Goal: Find specific page/section: Find specific page/section

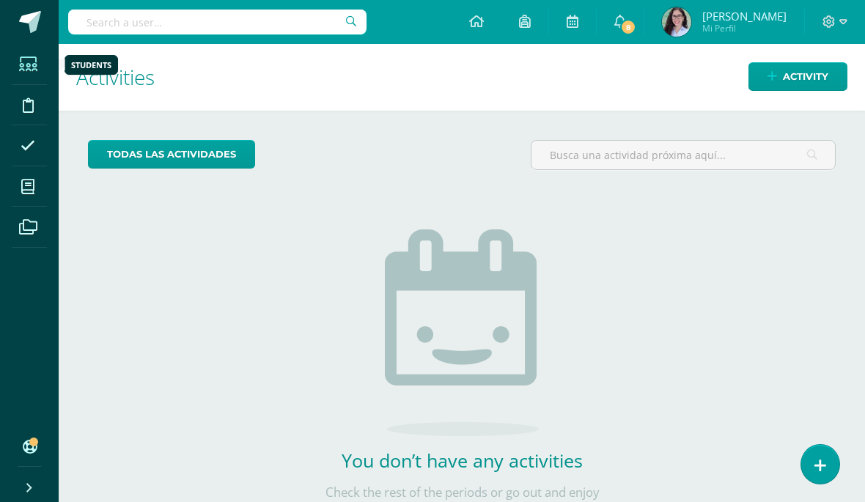
click at [30, 79] on span at bounding box center [28, 64] width 33 height 33
click at [46, 76] on link "Students" at bounding box center [29, 64] width 35 height 41
click at [277, 34] on input "text" at bounding box center [217, 22] width 298 height 25
click at [292, 43] on div at bounding box center [217, 22] width 298 height 44
click at [284, 24] on input "text" at bounding box center [217, 22] width 298 height 25
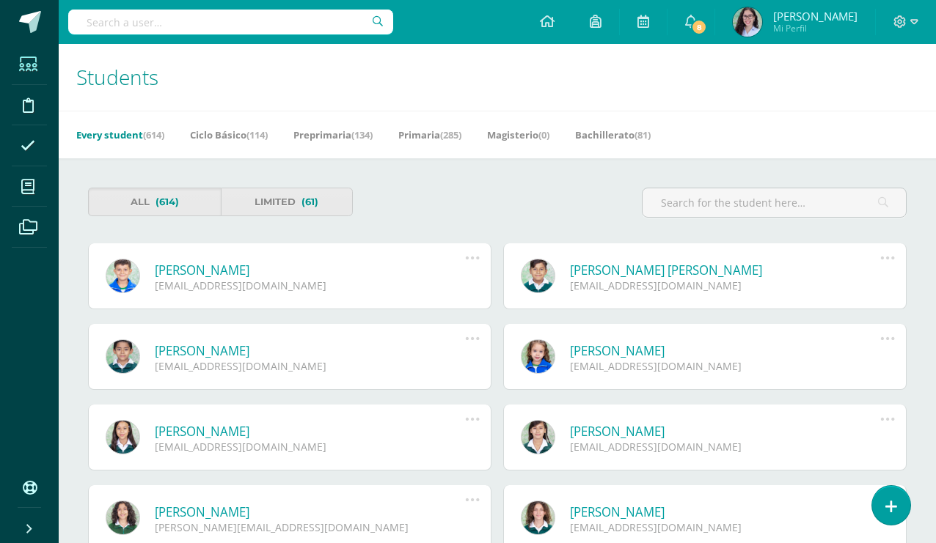
click at [282, 23] on input "text" at bounding box center [230, 22] width 325 height 25
click at [370, 21] on input "Alissa" at bounding box center [230, 22] width 325 height 25
type input "Alissa"
click at [363, 145] on link "Preprimaria (134)" at bounding box center [332, 134] width 79 height 23
click at [336, 137] on link "Preprimaria (134)" at bounding box center [332, 134] width 79 height 23
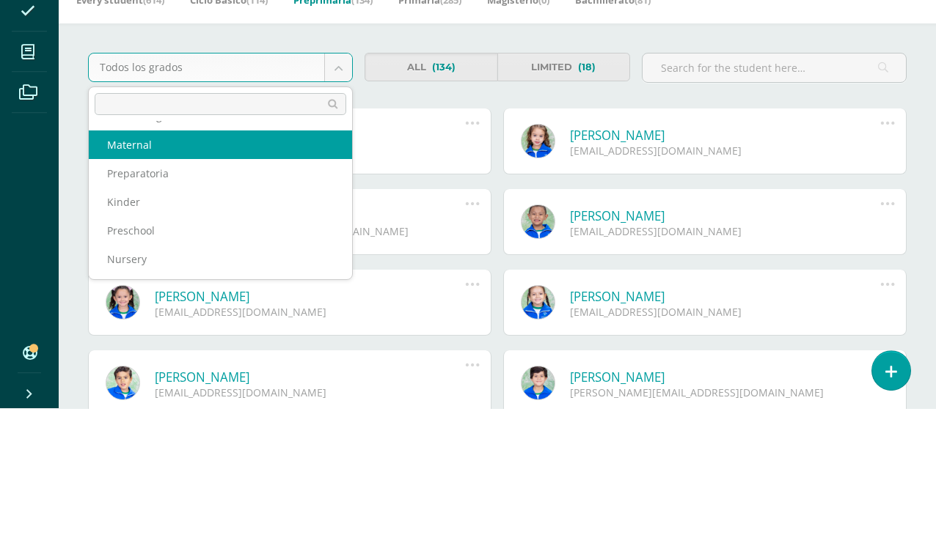
scroll to position [135, 0]
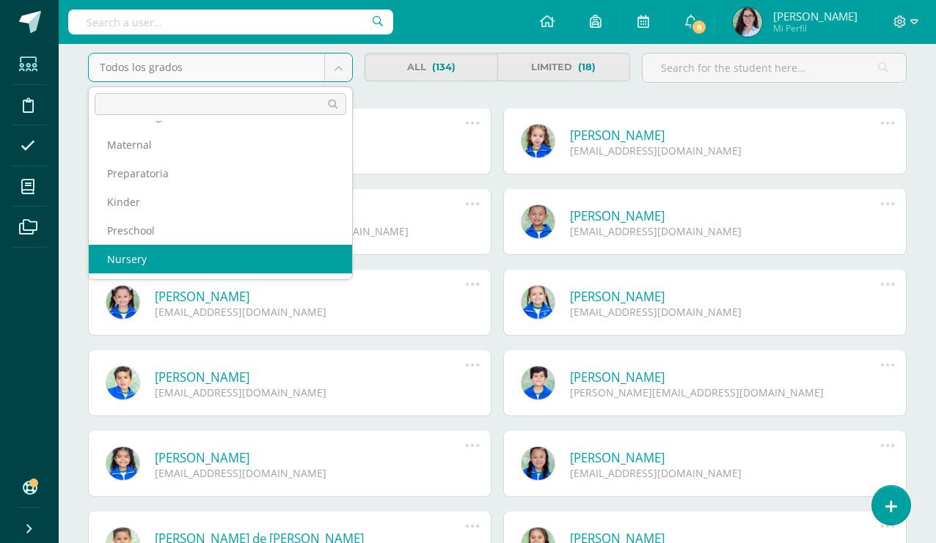
select select "8"
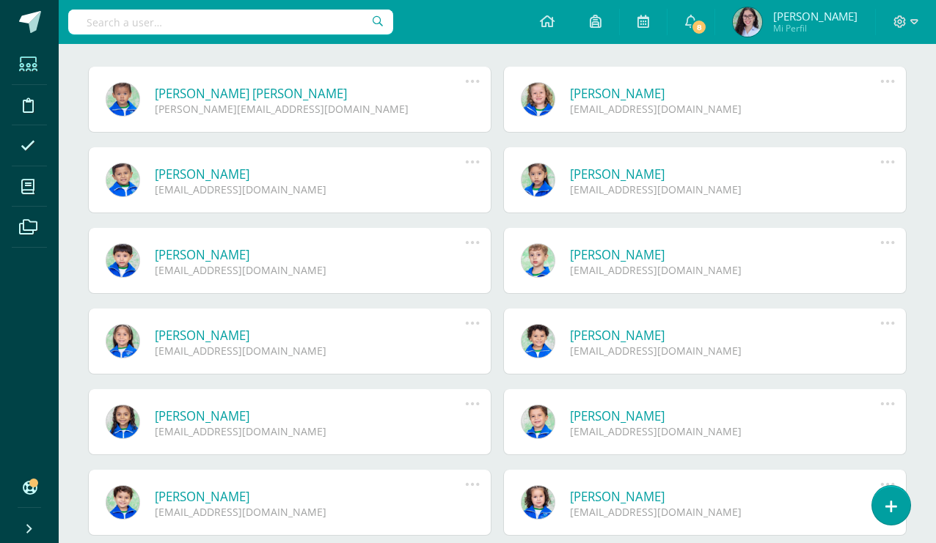
scroll to position [180, 0]
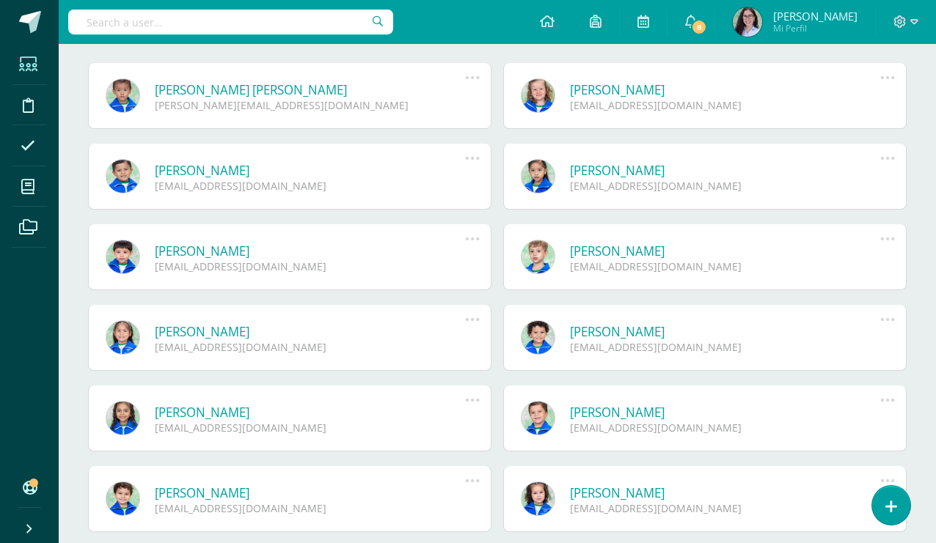
click at [476, 400] on icon at bounding box center [472, 400] width 16 height 16
click at [335, 416] on link "Alissa Valentina López Quintana" at bounding box center [310, 412] width 310 height 17
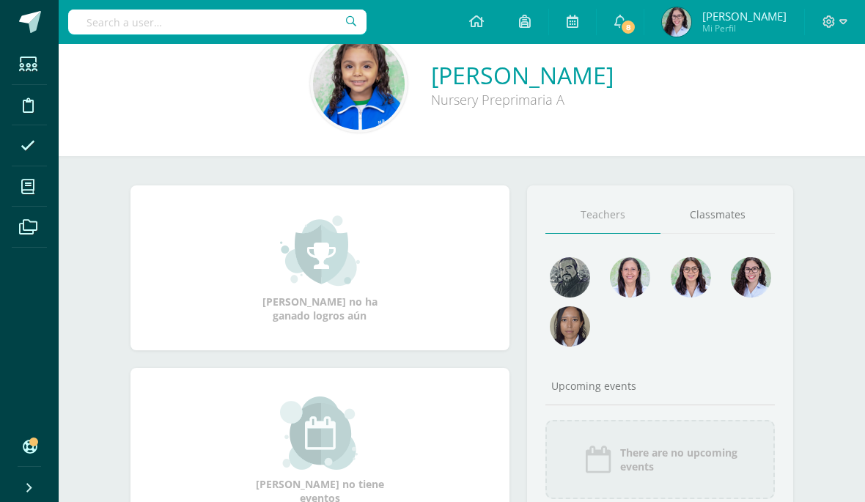
scroll to position [29, 0]
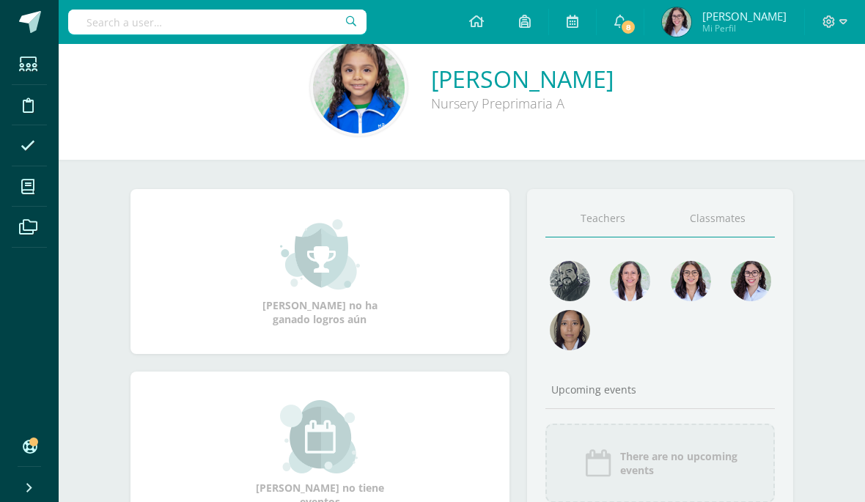
click at [743, 225] on link "Classmates" at bounding box center [718, 218] width 115 height 37
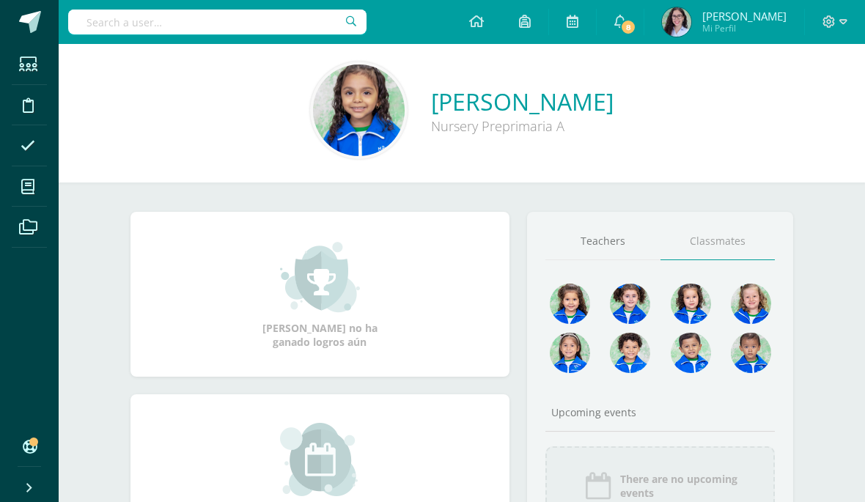
scroll to position [0, 0]
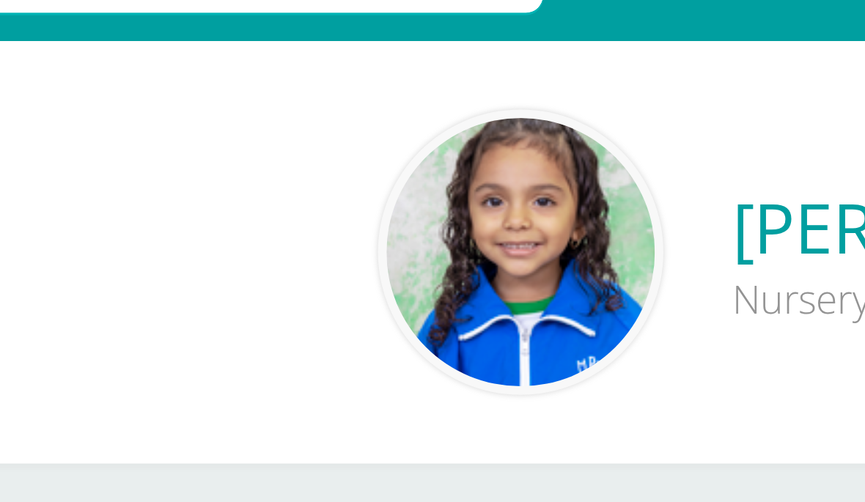
click at [313, 105] on img at bounding box center [359, 116] width 92 height 92
